Goal: Register for event/course

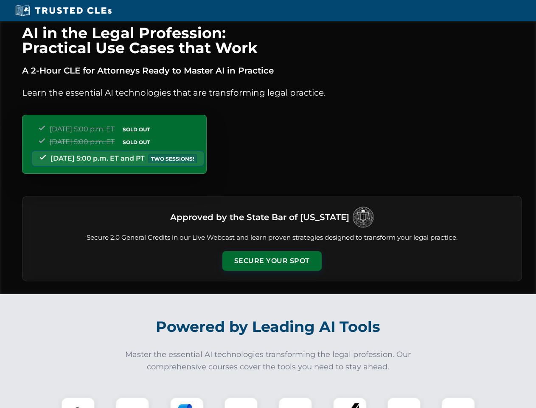
click at [272, 261] on button "Secure Your Spot" at bounding box center [271, 261] width 99 height 20
click at [78, 402] on img at bounding box center [78, 413] width 25 height 25
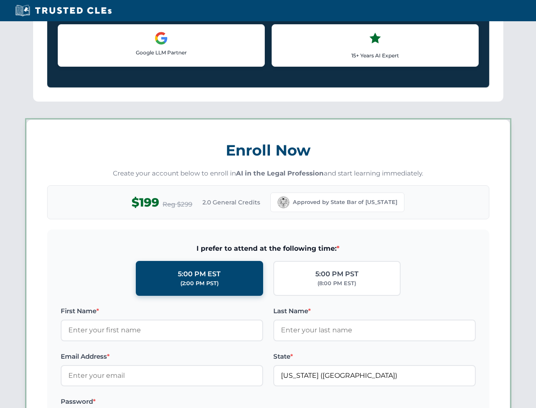
click at [187, 402] on label "Password *" at bounding box center [162, 401] width 202 height 10
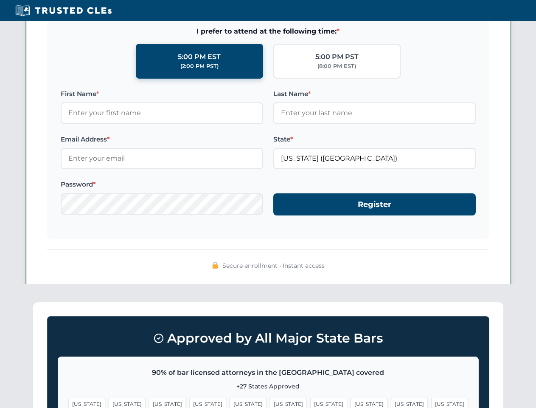
click at [391, 402] on span "[US_STATE]" at bounding box center [409, 403] width 37 height 12
